Goal: Information Seeking & Learning: Learn about a topic

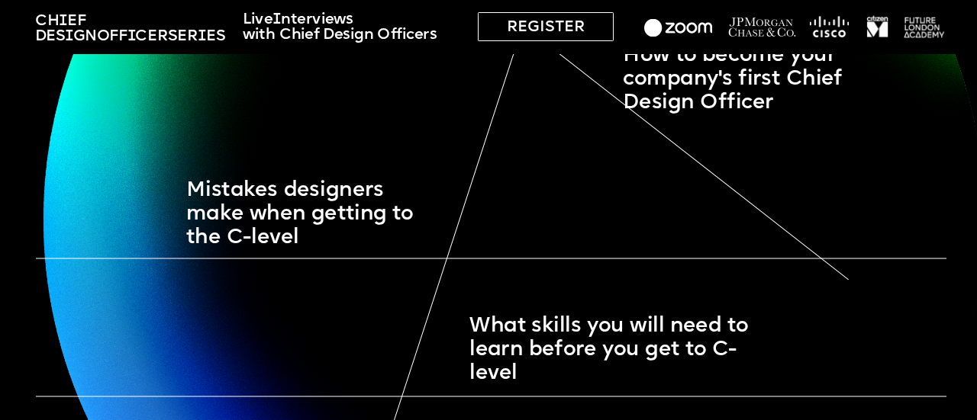
scroll to position [1197, 0]
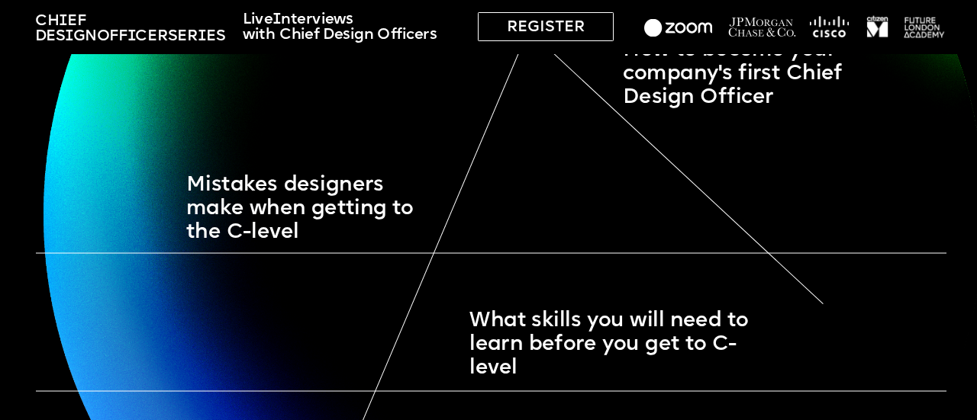
click at [755, 98] on span "How to become your company's first Chief Design Officer" at bounding box center [735, 73] width 225 height 69
click at [681, 345] on span "What skills you will need to learn before you get to C-level" at bounding box center [611, 345] width 285 height 69
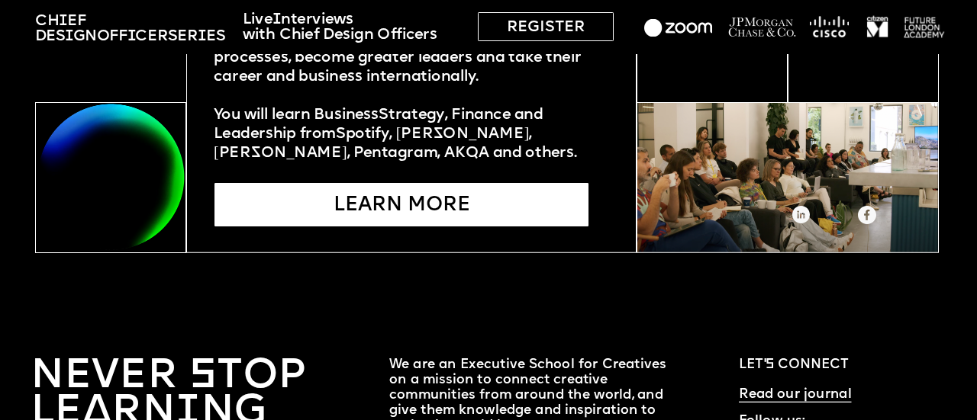
scroll to position [3662, 0]
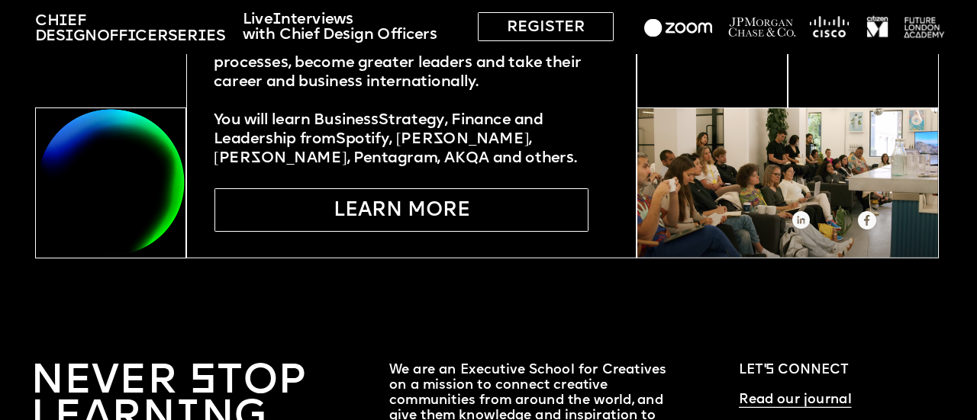
click at [462, 216] on div "LEARN MORE" at bounding box center [401, 210] width 374 height 44
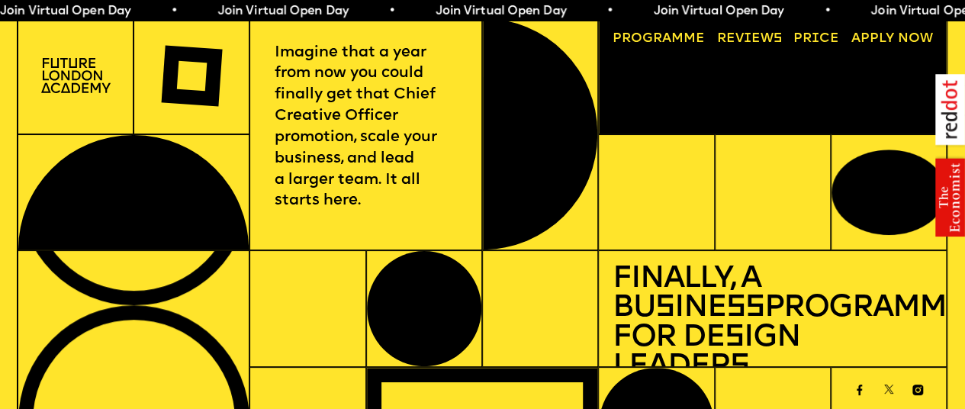
click at [748, 39] on link "Reviews" at bounding box center [749, 38] width 79 height 27
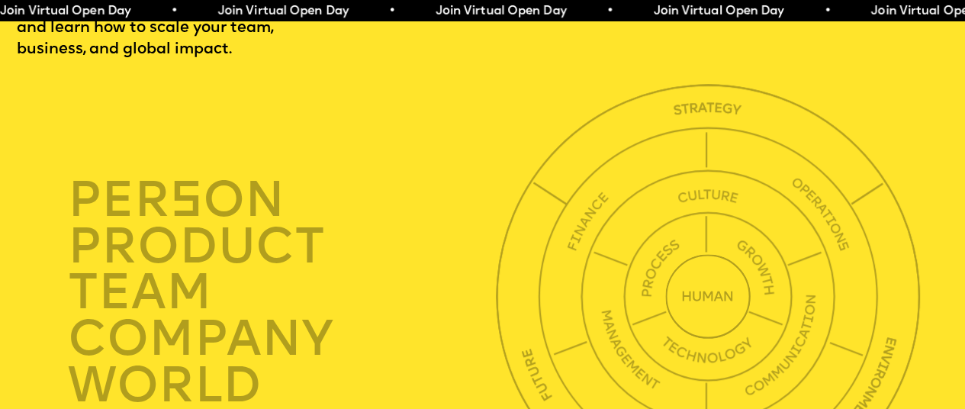
scroll to position [3573, 0]
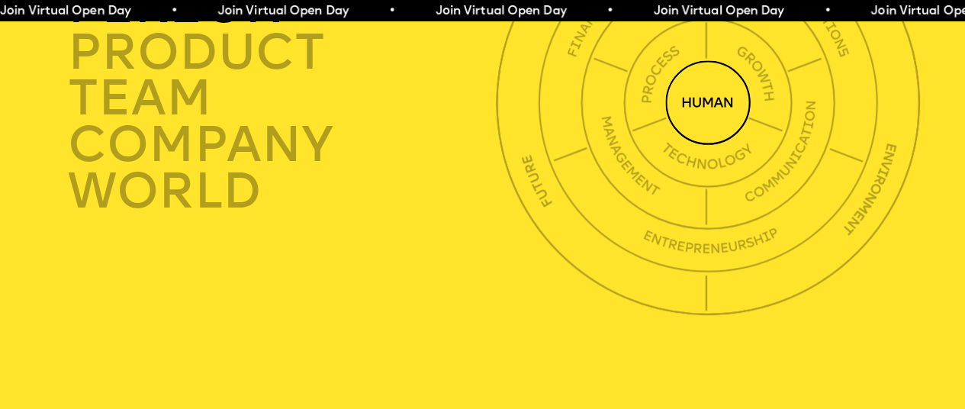
click at [703, 145] on img at bounding box center [707, 102] width 85 height 85
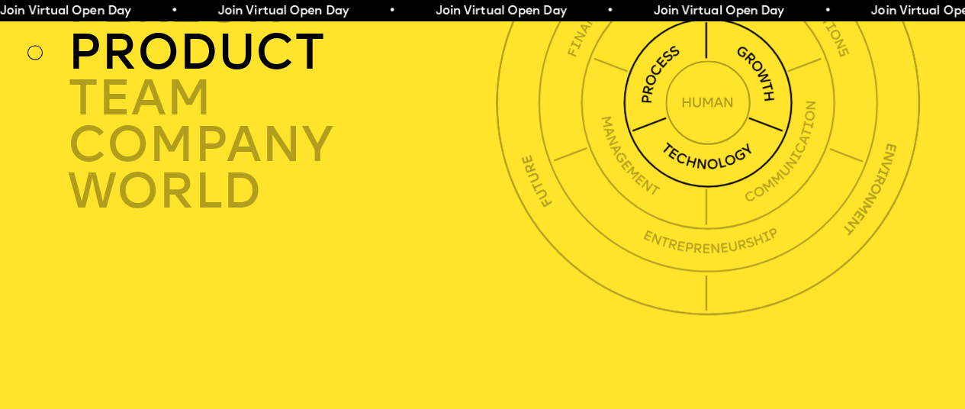
click at [172, 76] on div "product" at bounding box center [285, 53] width 435 height 47
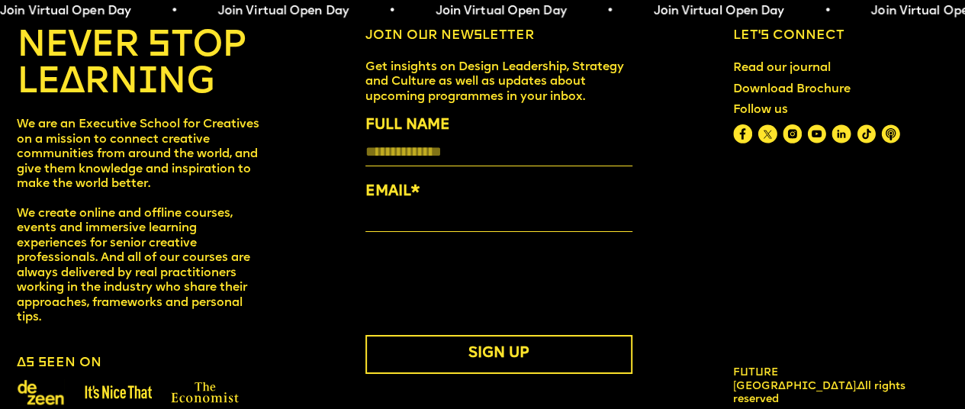
scroll to position [5545, 0]
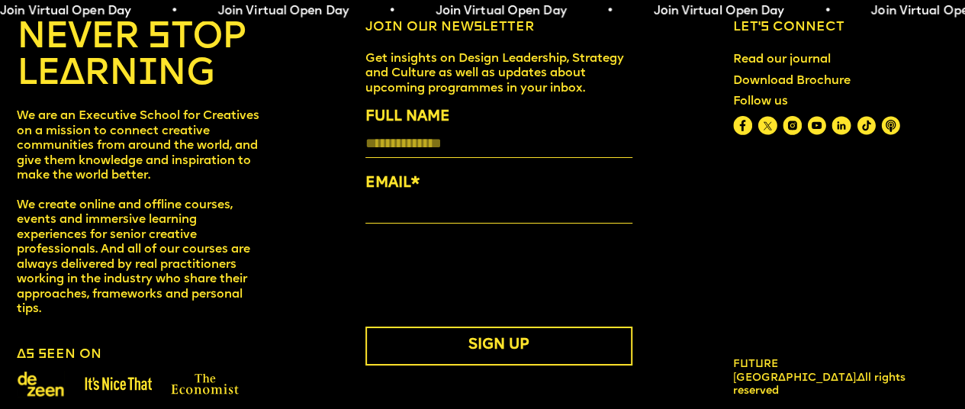
click at [806, 74] on link "Read our journal" at bounding box center [781, 60] width 111 height 28
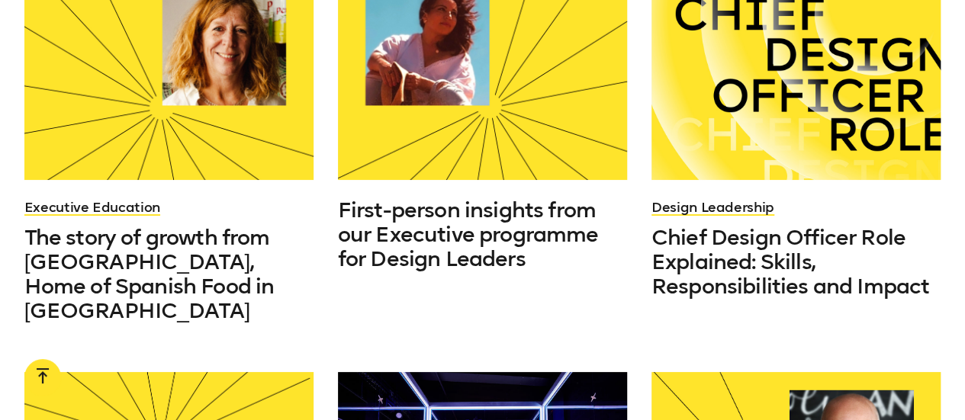
scroll to position [926, 0]
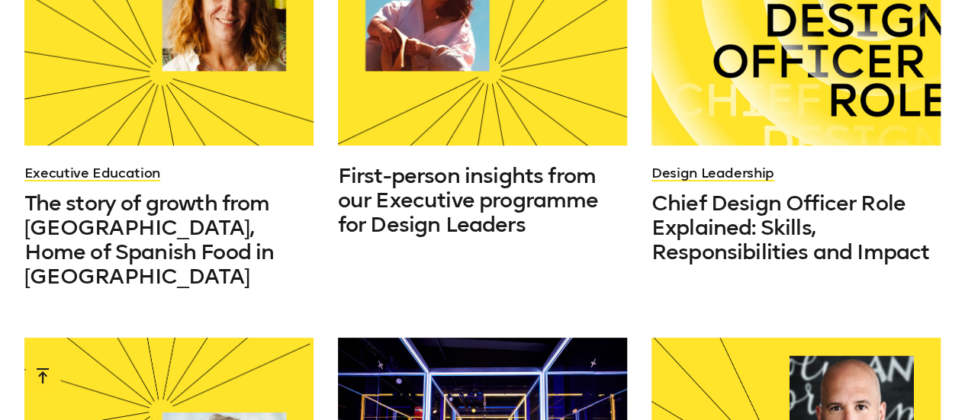
drag, startPoint x: 966, startPoint y: 48, endPoint x: 976, endPoint y: 179, distance: 131.6
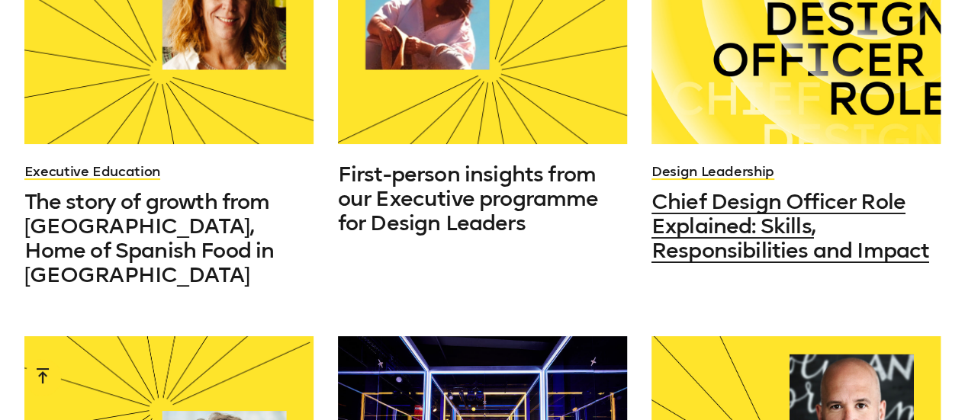
click at [695, 234] on span "Chief Design Officer Role Explained: Skills, Responsibilities and Impact" at bounding box center [791, 226] width 278 height 74
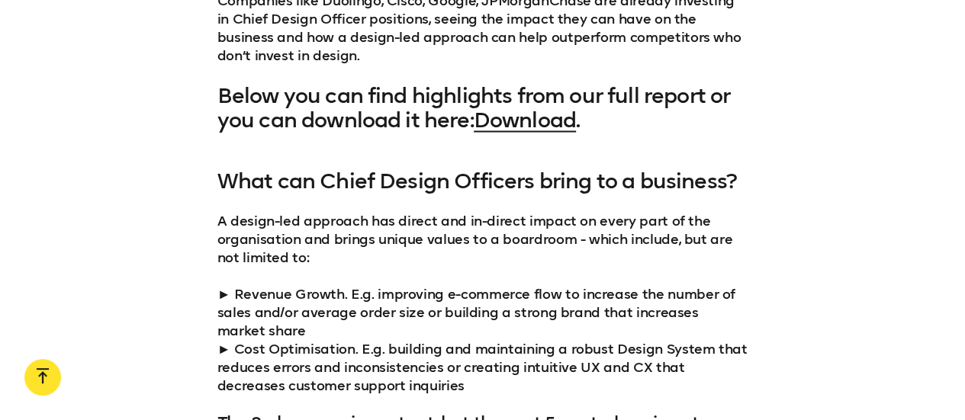
scroll to position [1407, 0]
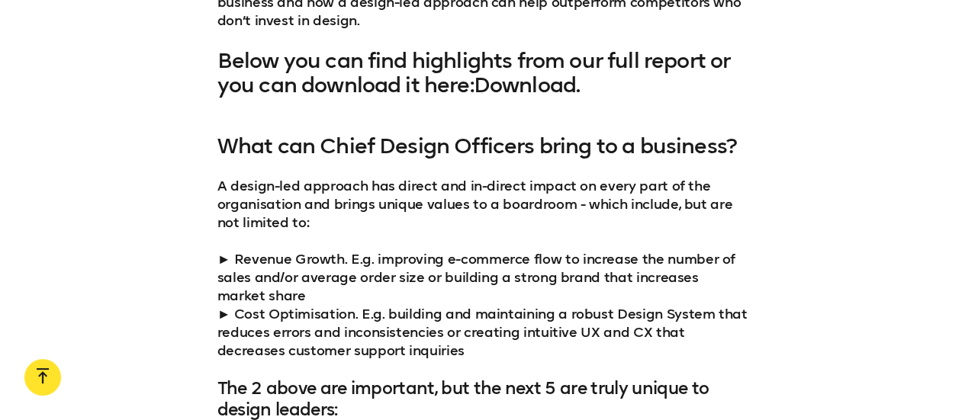
click at [527, 85] on link "Download" at bounding box center [525, 84] width 102 height 25
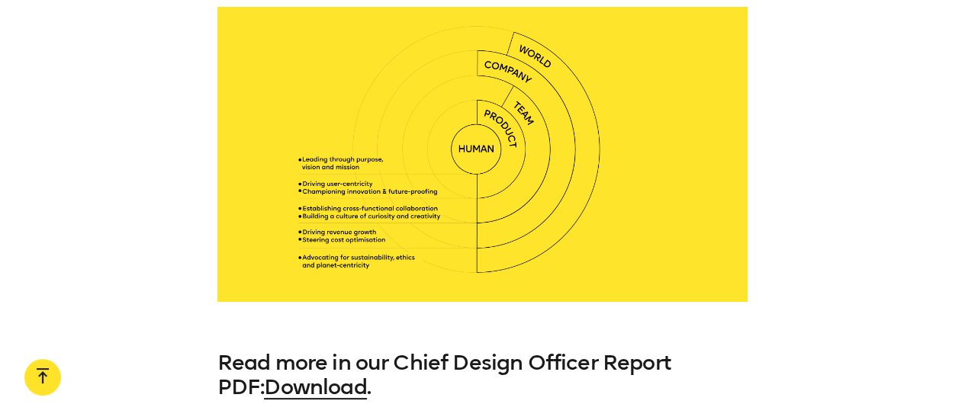
scroll to position [7553, 0]
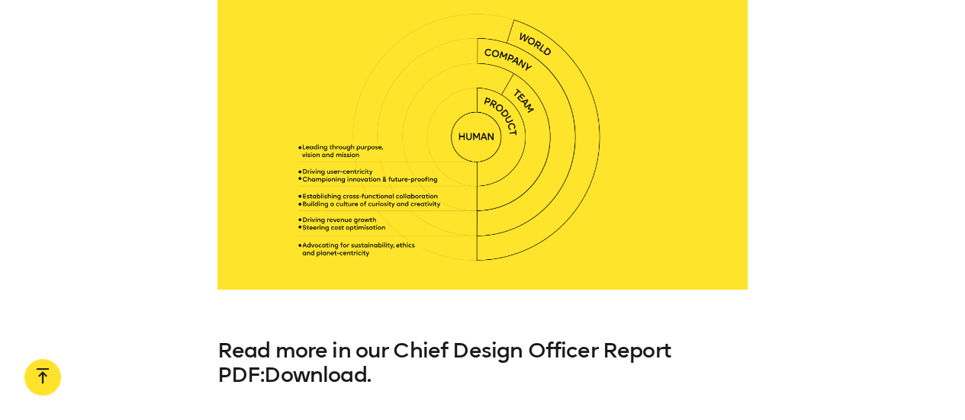
click at [314, 362] on link "Download" at bounding box center [315, 374] width 102 height 25
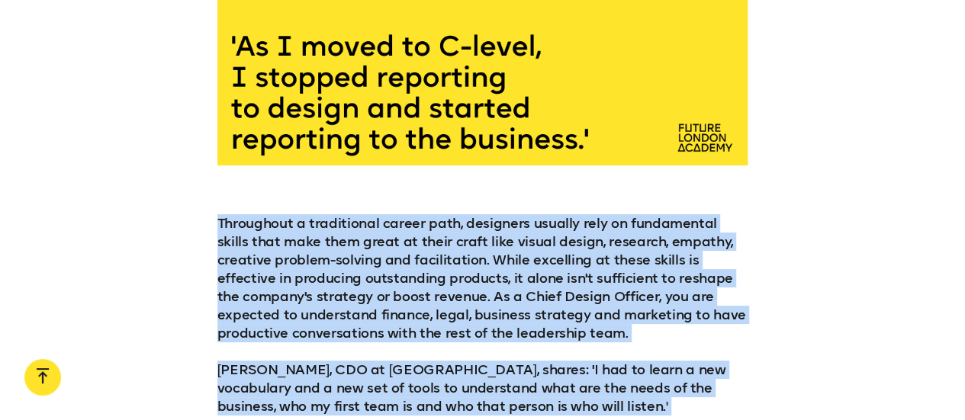
scroll to position [4838, 0]
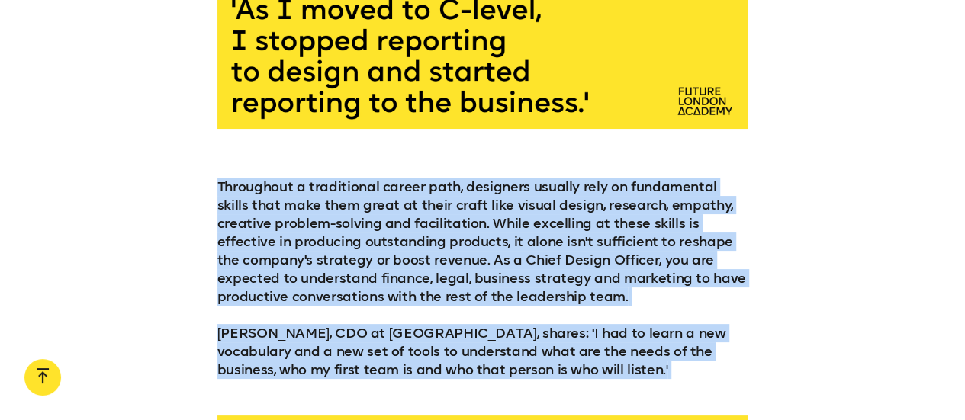
drag, startPoint x: 224, startPoint y: 11, endPoint x: 372, endPoint y: 390, distance: 406.4
copy div "Lore ips Dolor Sitame Consecte adipi el s doeiusmo? T incidi-utl etdolore mag a…"
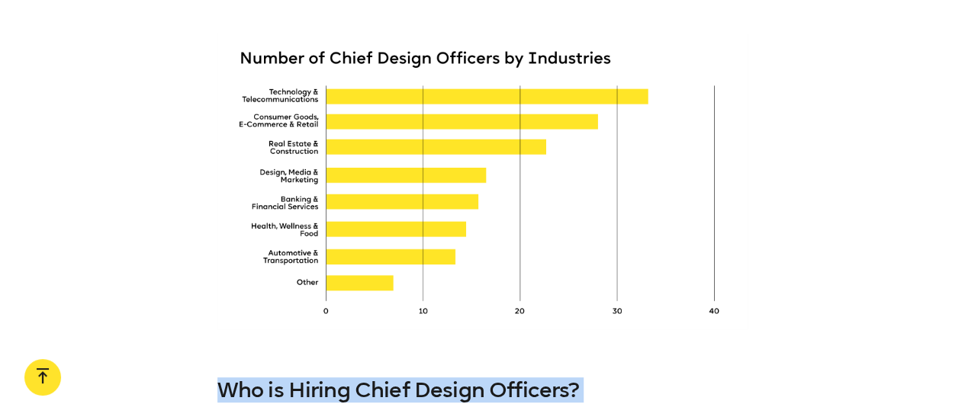
scroll to position [2920, 0]
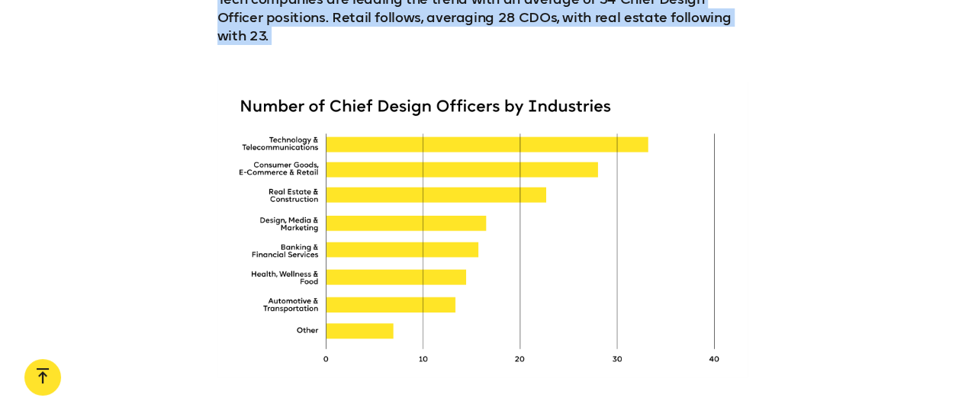
click at [603, 169] on div at bounding box center [482, 230] width 531 height 296
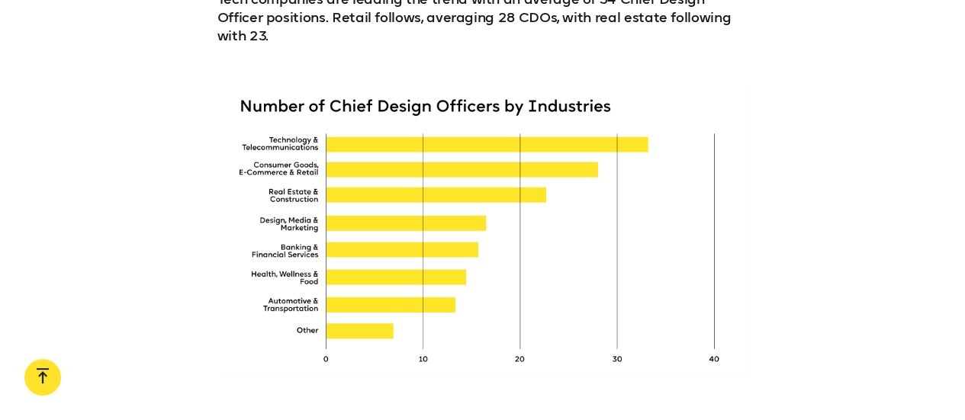
drag, startPoint x: 603, startPoint y: 169, endPoint x: 504, endPoint y: 190, distance: 100.6
click at [504, 190] on div at bounding box center [482, 230] width 531 height 296
click at [281, 121] on div at bounding box center [482, 230] width 531 height 296
click at [240, 82] on div at bounding box center [482, 230] width 531 height 296
